Goal: Task Accomplishment & Management: Use online tool/utility

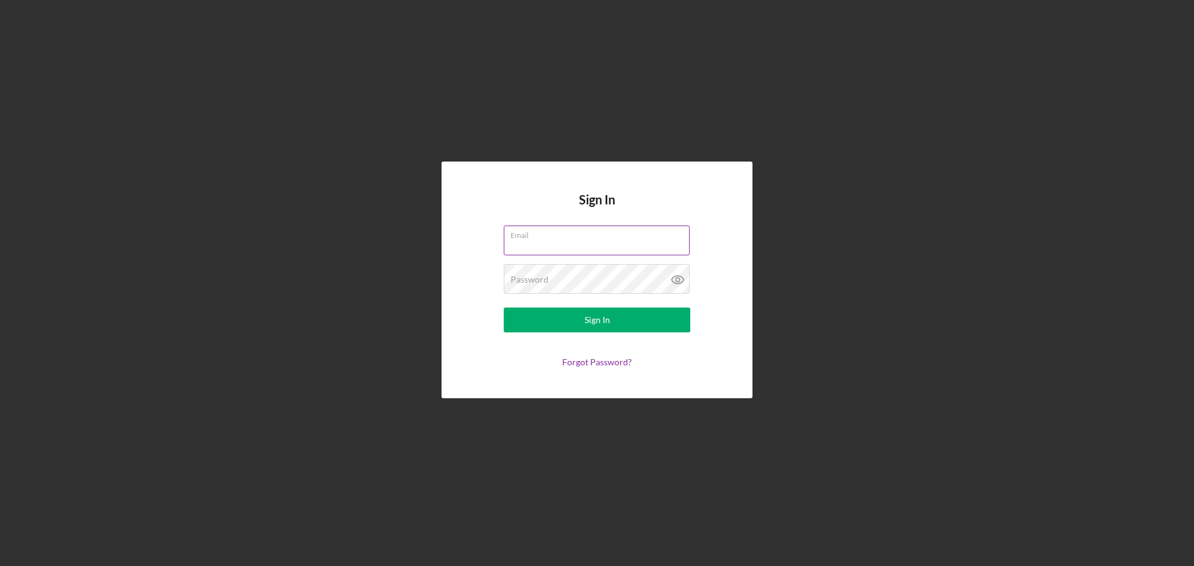
click at [529, 249] on input "Email" at bounding box center [597, 241] width 186 height 30
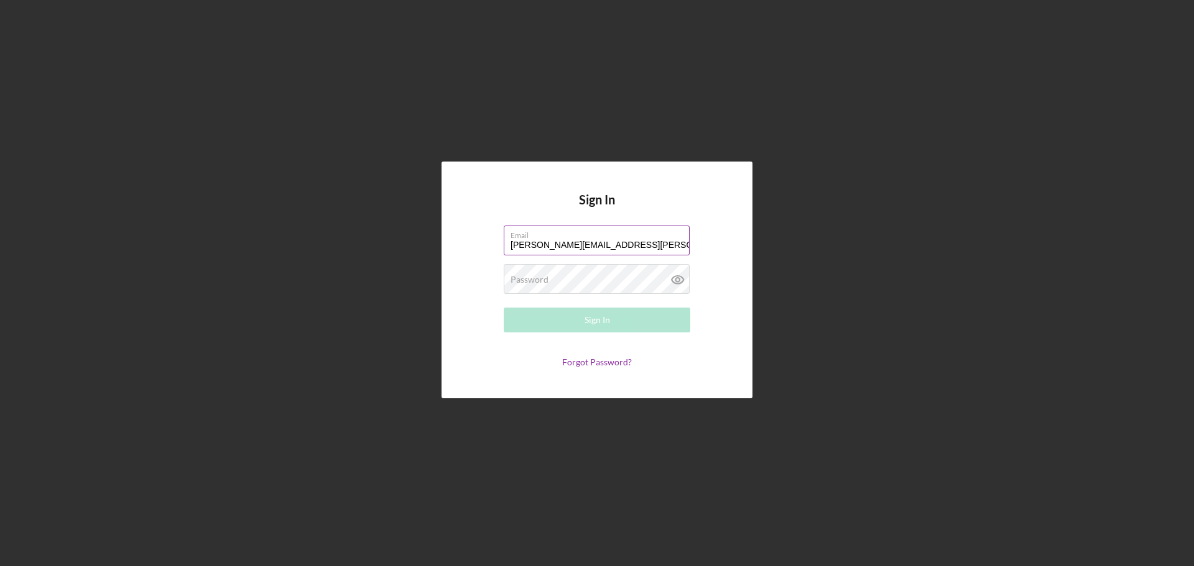
type input "[PERSON_NAME][EMAIL_ADDRESS][PERSON_NAME][DOMAIN_NAME]"
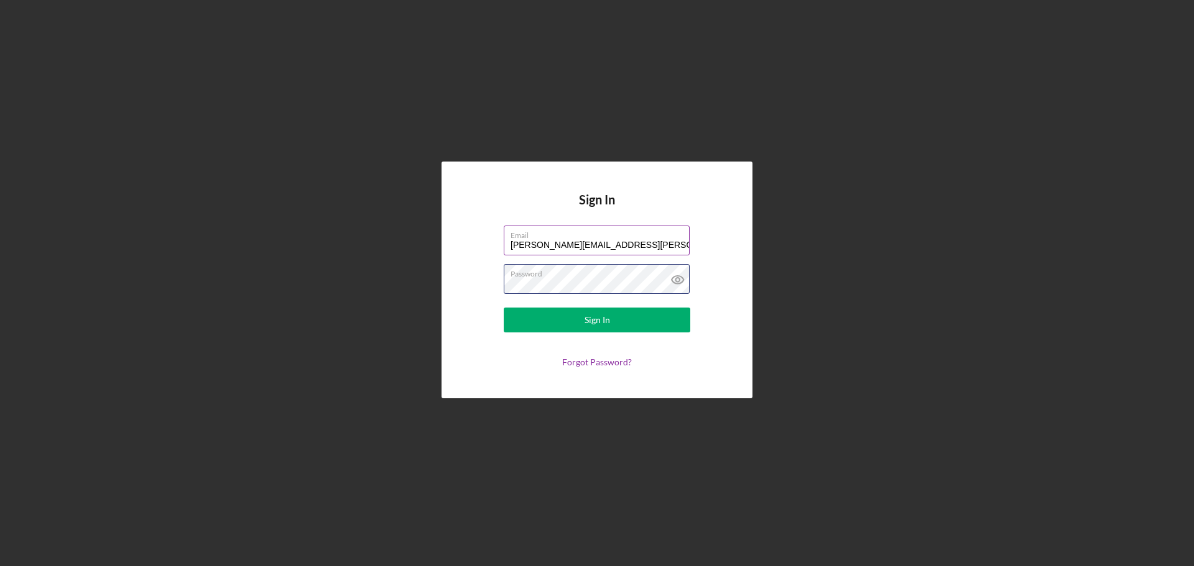
click at [504, 308] on button "Sign In" at bounding box center [597, 320] width 187 height 25
